Goal: Navigation & Orientation: Find specific page/section

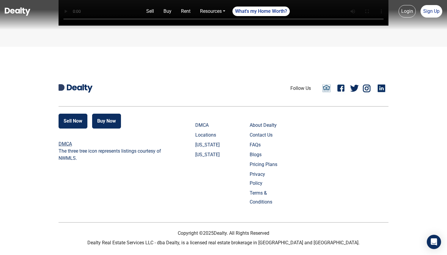
scroll to position [1408, 0]
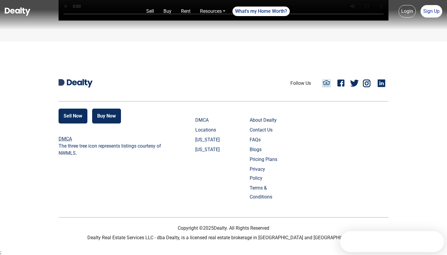
click at [269, 134] on link "Contact Us" at bounding box center [264, 129] width 29 height 9
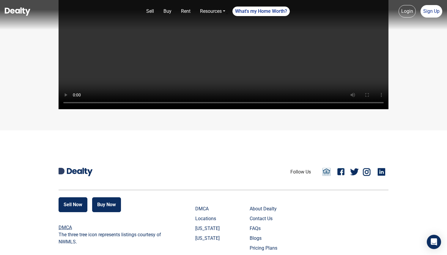
scroll to position [1408, 0]
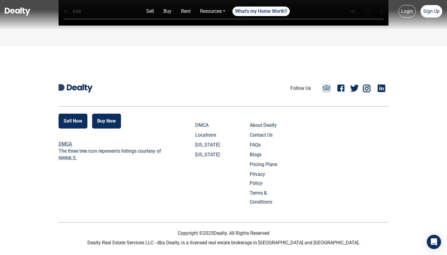
click at [276, 130] on link "About Dealty" at bounding box center [264, 125] width 29 height 9
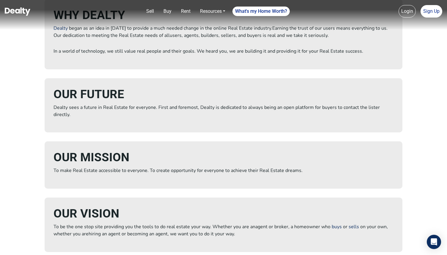
scroll to position [158, 0]
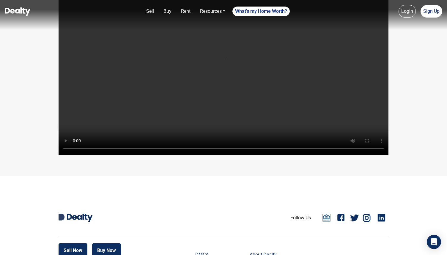
scroll to position [1267, 0]
